Goal: Find specific page/section

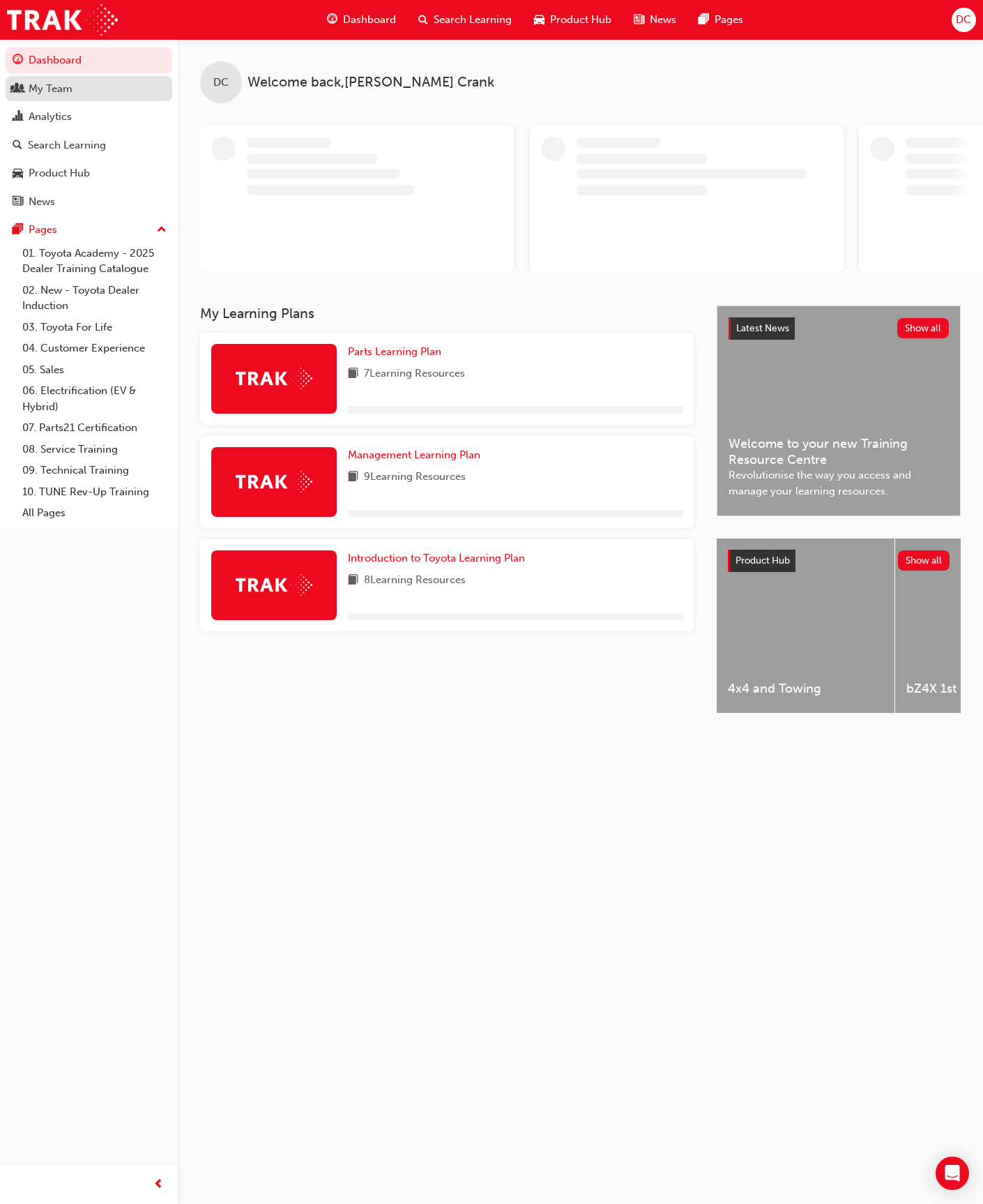
click at [34, 87] on div "My Team" at bounding box center [51, 89] width 44 height 16
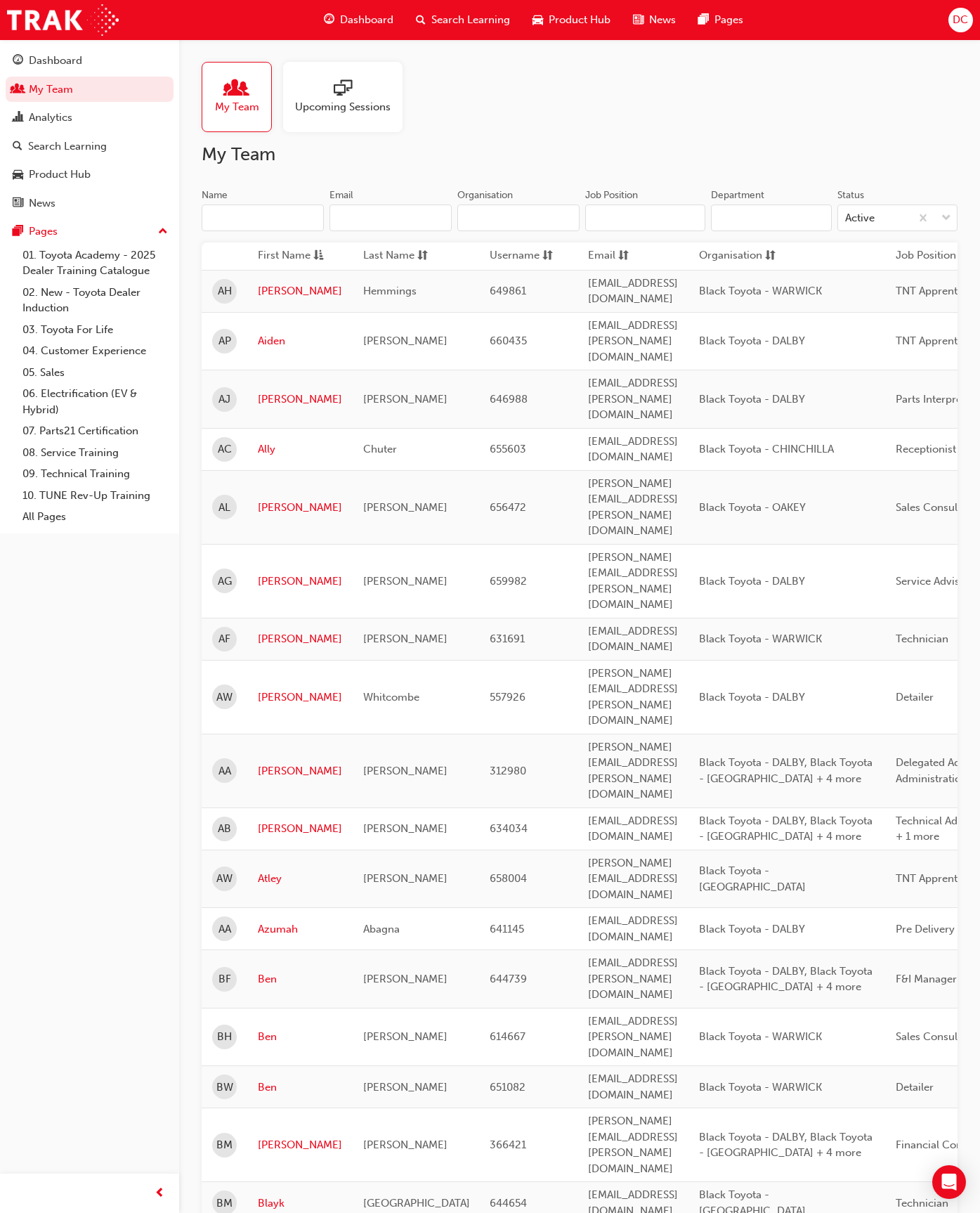
click at [236, 218] on input "Name" at bounding box center [262, 218] width 122 height 27
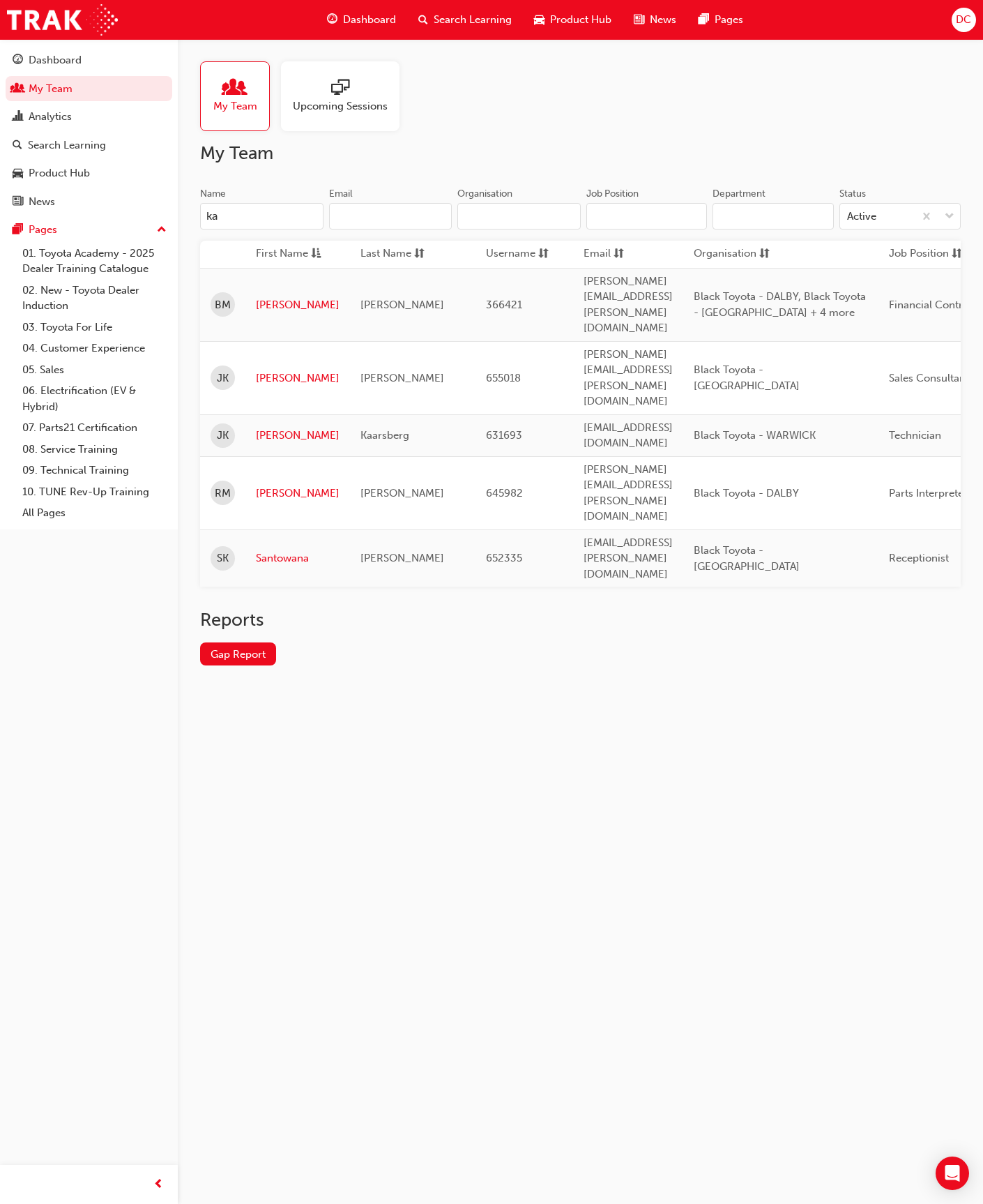
type input "k"
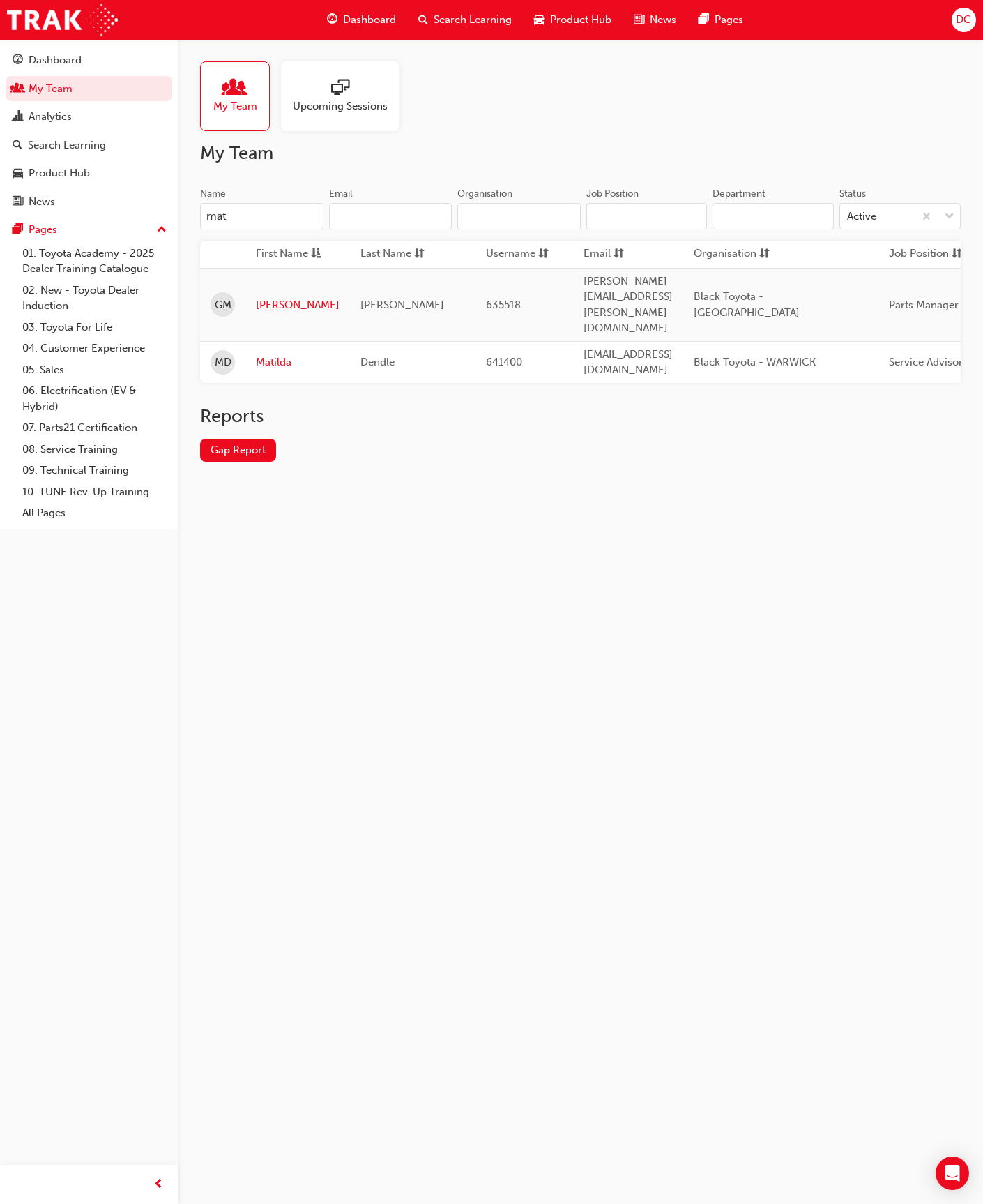
type input "matt"
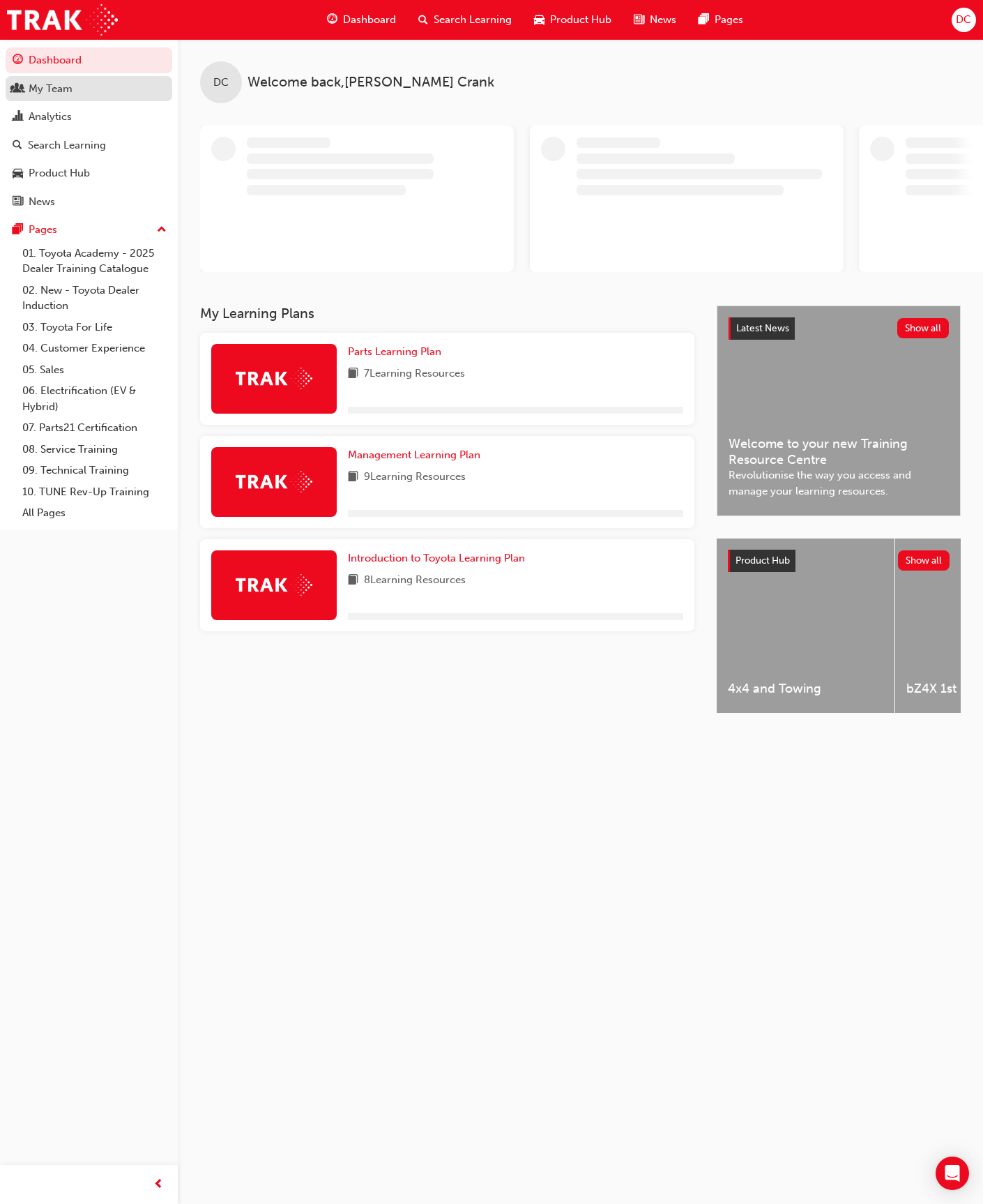
click at [51, 87] on div "My Team" at bounding box center [51, 89] width 44 height 16
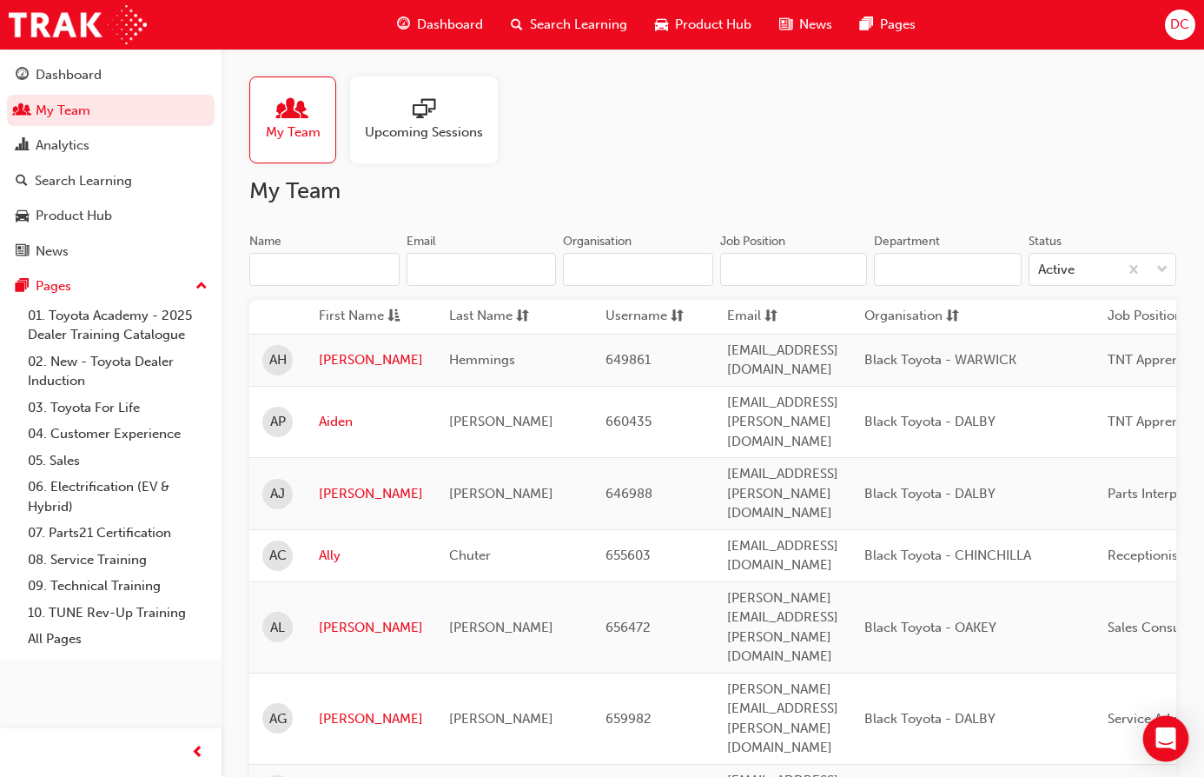
click at [1171, 736] on icon "Open Intercom Messenger" at bounding box center [1166, 738] width 20 height 23
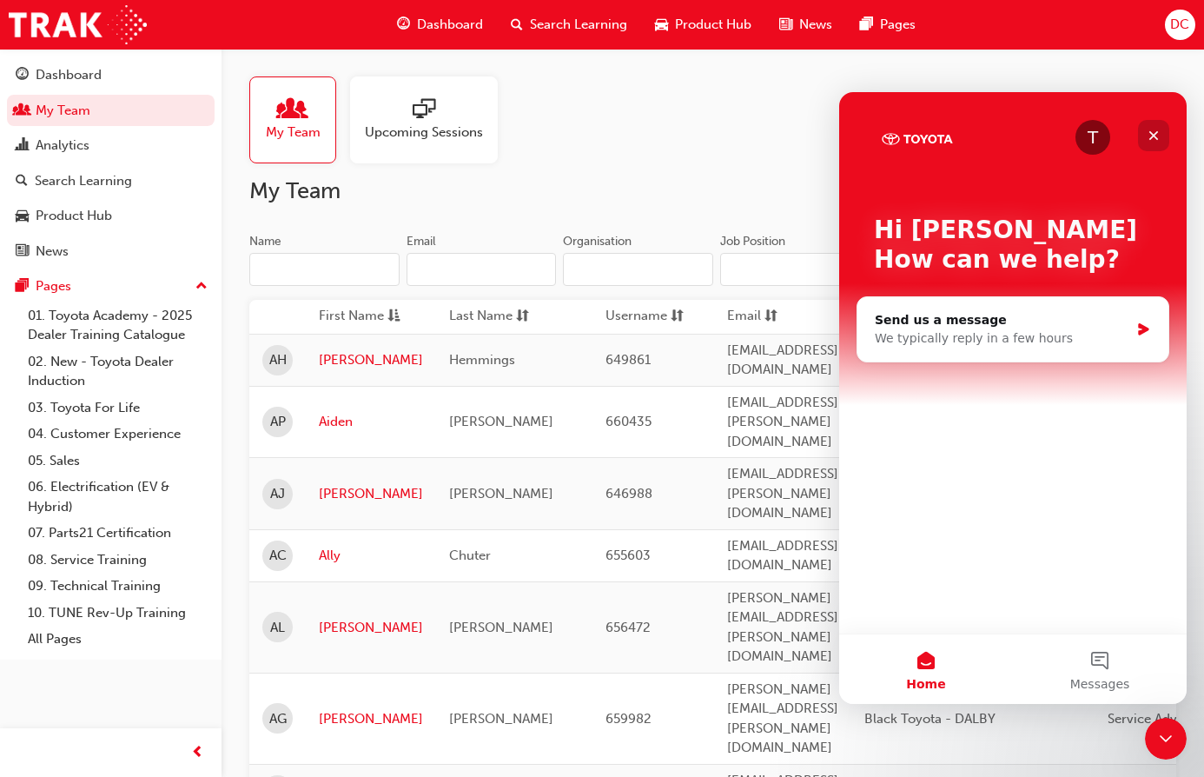
click at [1162, 140] on div "Close" at bounding box center [1153, 135] width 31 height 31
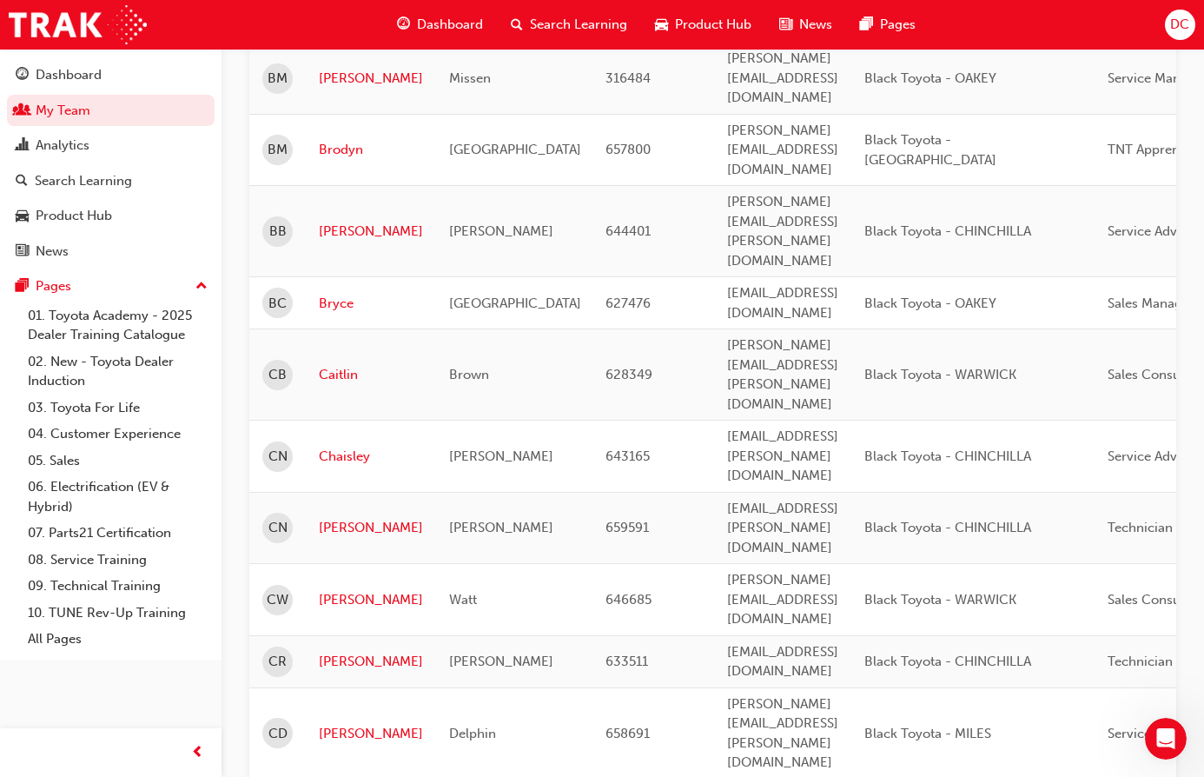
scroll to position [2102, 0]
